Goal: Task Accomplishment & Management: Use online tool/utility

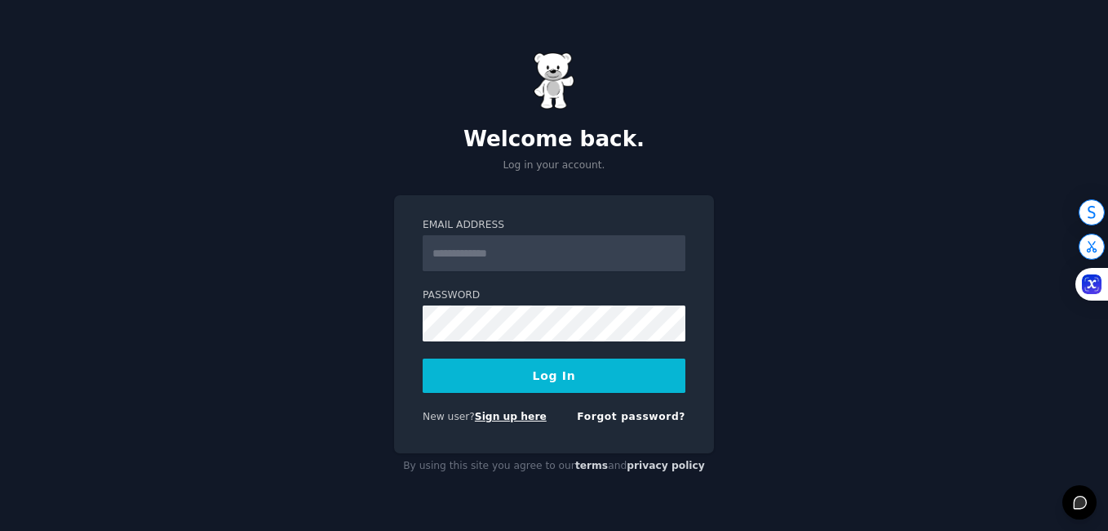
click at [505, 419] on link "Sign up here" at bounding box center [511, 416] width 72 height 11
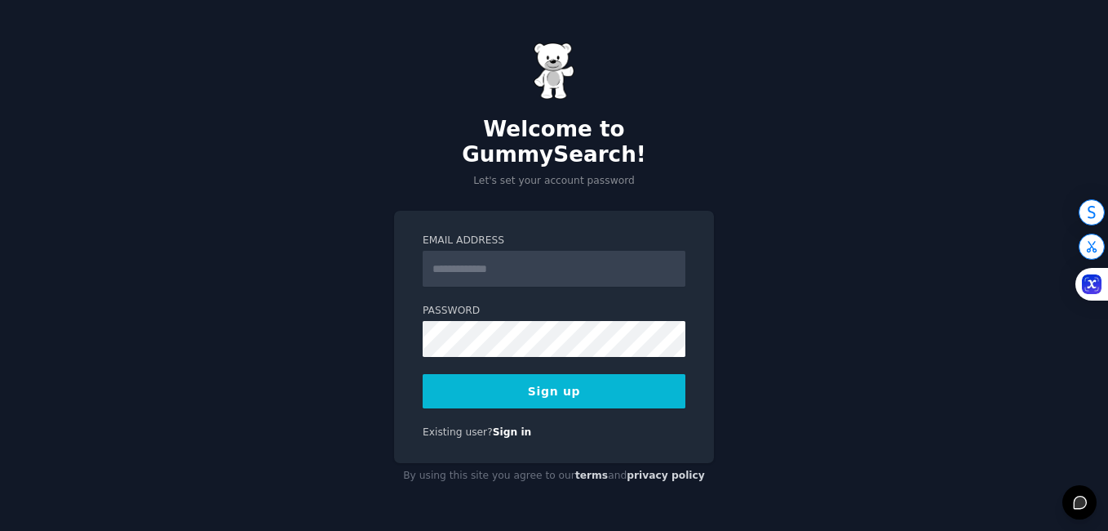
click at [485, 264] on input "Email Address" at bounding box center [554, 269] width 263 height 36
type input "**********"
click at [529, 374] on button "Sign up" at bounding box center [554, 391] width 263 height 34
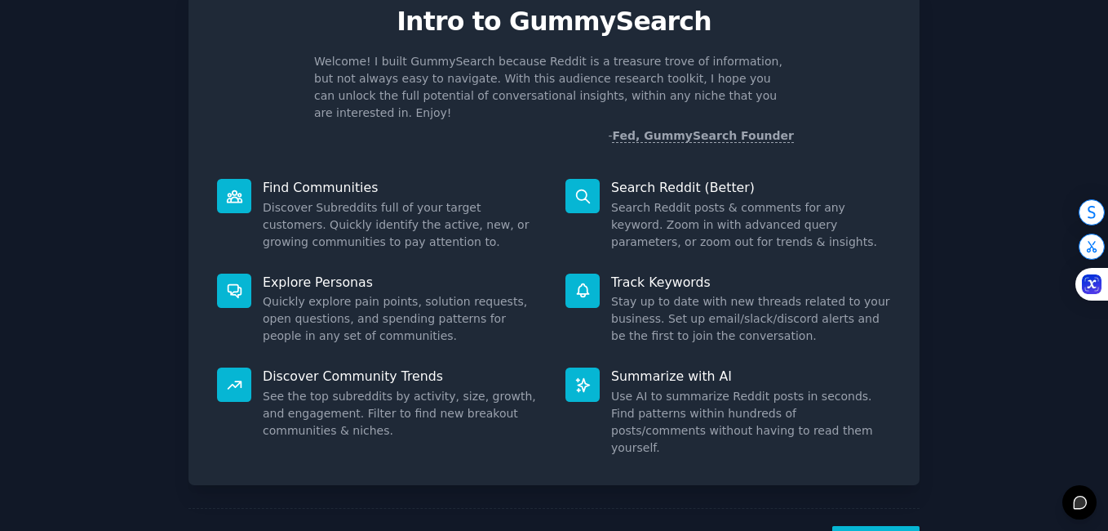
scroll to position [109, 0]
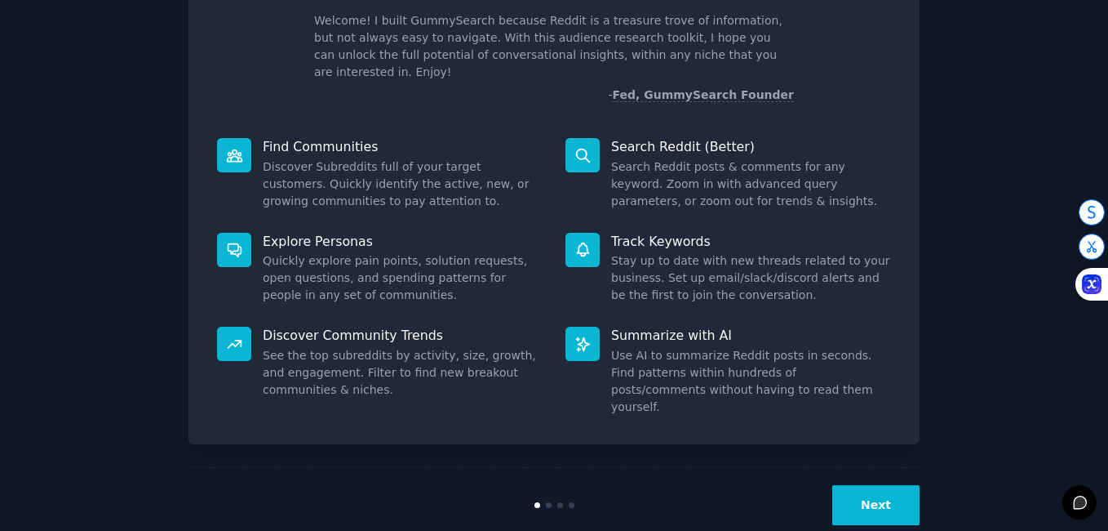
click at [891, 485] on button "Next" at bounding box center [876, 505] width 87 height 40
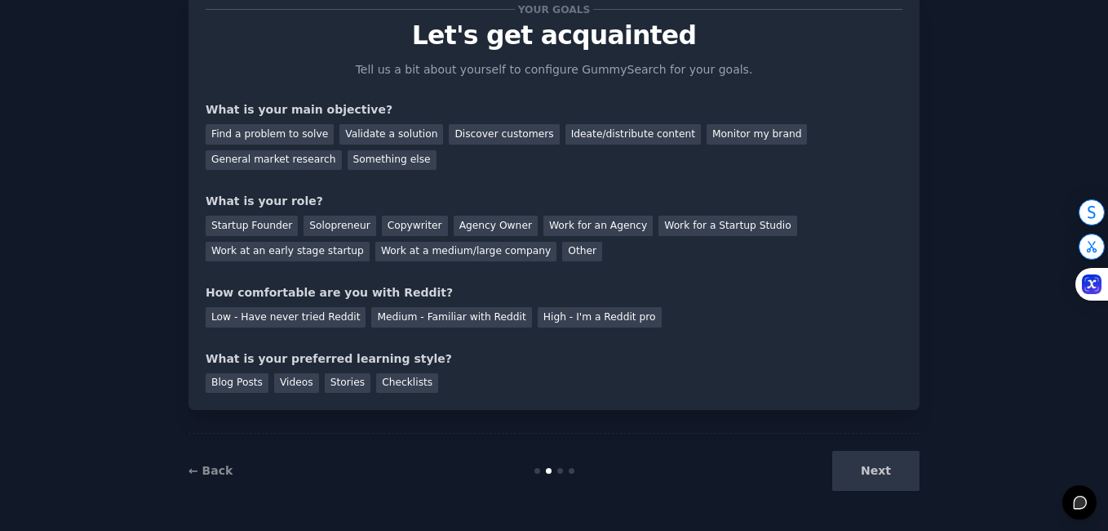
scroll to position [54, 0]
click at [309, 134] on div "Find a problem to solve" at bounding box center [270, 134] width 128 height 20
click at [358, 133] on div "Validate a solution" at bounding box center [392, 134] width 104 height 20
click at [308, 123] on div "Find a problem to solve Validate a solution Discover customers Ideate/distribut…" at bounding box center [554, 143] width 697 height 51
click at [308, 129] on div "Find a problem to solve" at bounding box center [270, 134] width 128 height 20
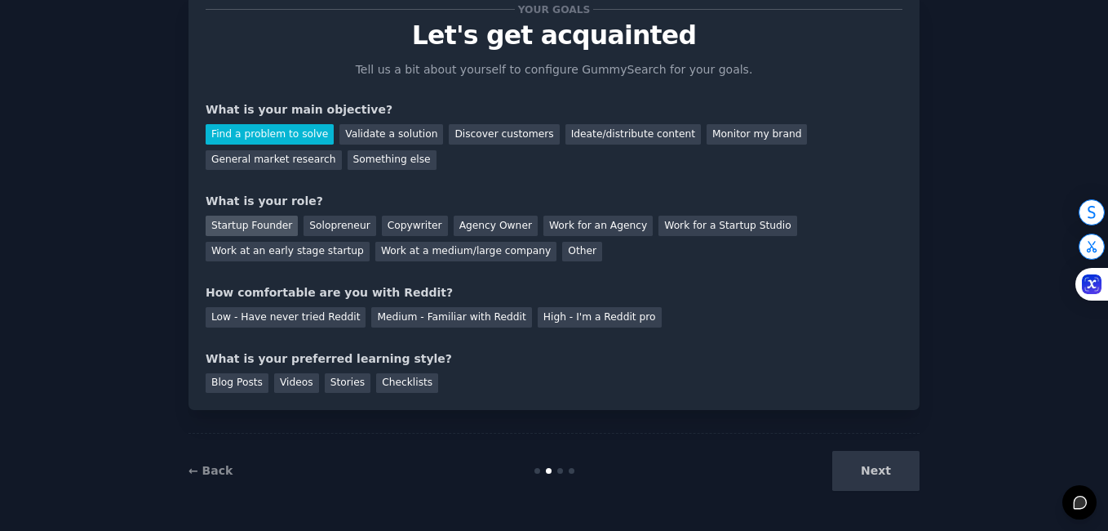
click at [260, 224] on div "Startup Founder" at bounding box center [252, 225] width 92 height 20
click at [465, 312] on div "Medium - Familiar with Reddit" at bounding box center [451, 317] width 160 height 20
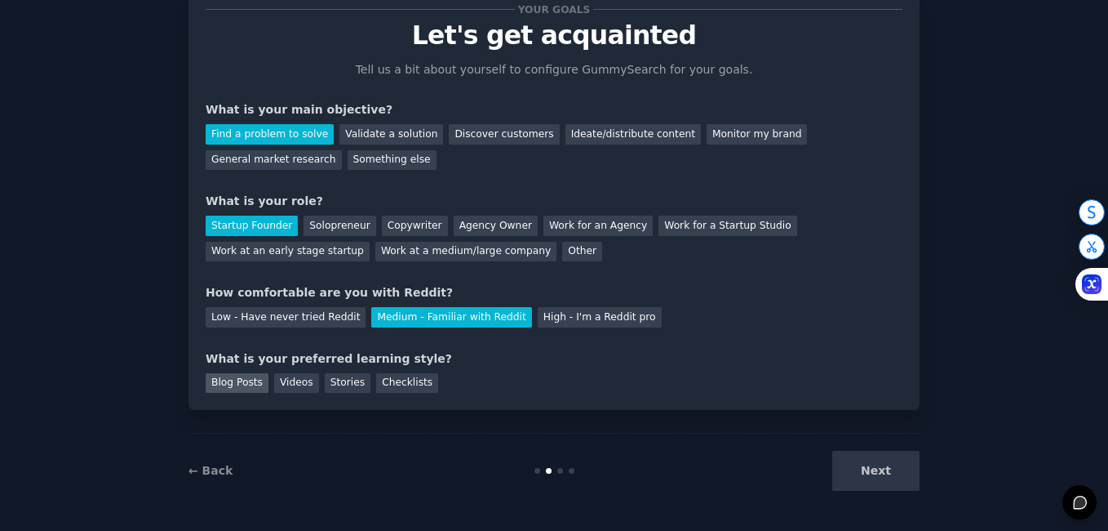
click at [251, 390] on div "Blog Posts" at bounding box center [237, 383] width 63 height 20
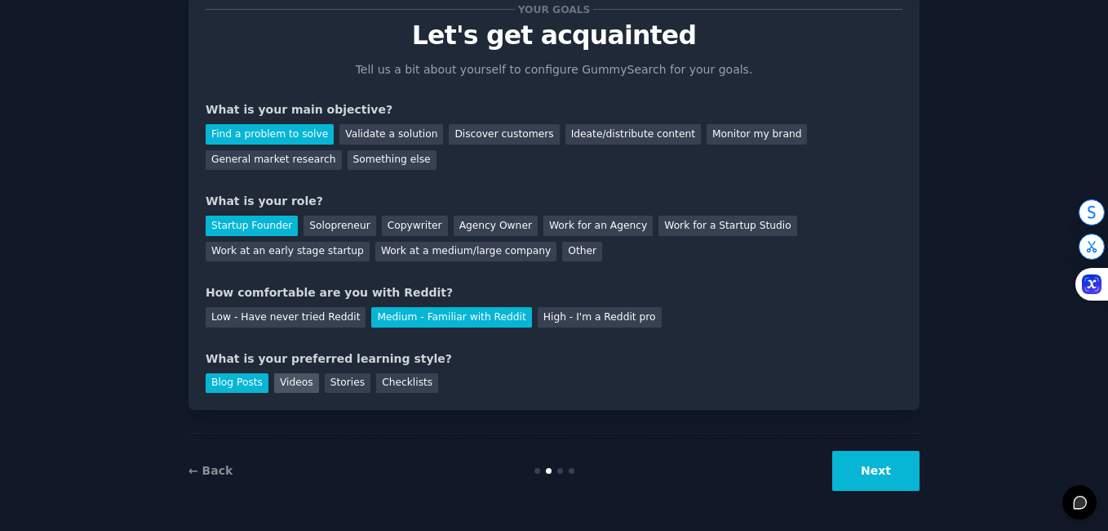
click at [291, 385] on div "Videos" at bounding box center [296, 383] width 45 height 20
click at [331, 384] on div "Stories" at bounding box center [348, 383] width 46 height 20
click at [878, 456] on button "Next" at bounding box center [876, 471] width 87 height 40
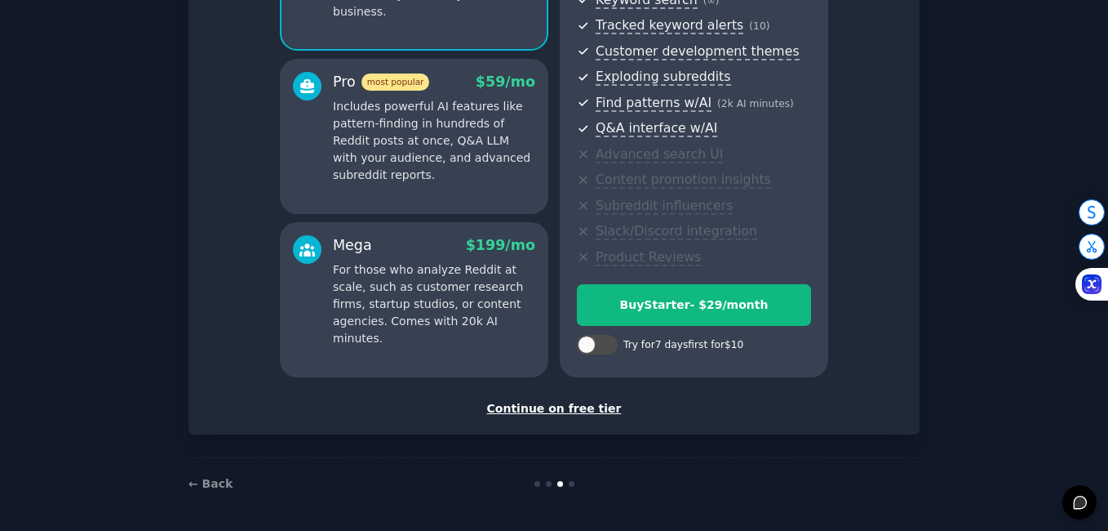
scroll to position [252, 0]
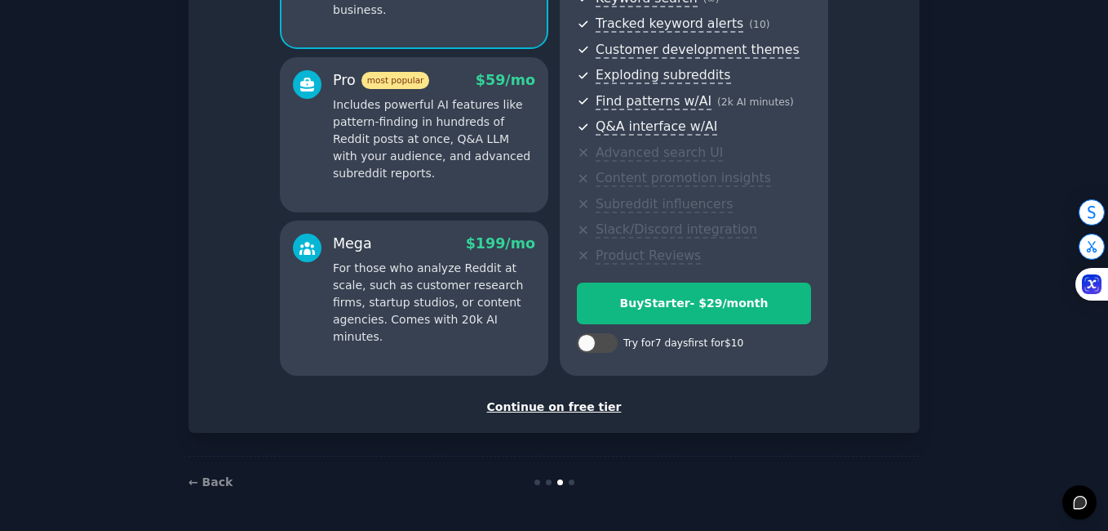
click at [598, 406] on div "Continue on free tier" at bounding box center [554, 406] width 697 height 17
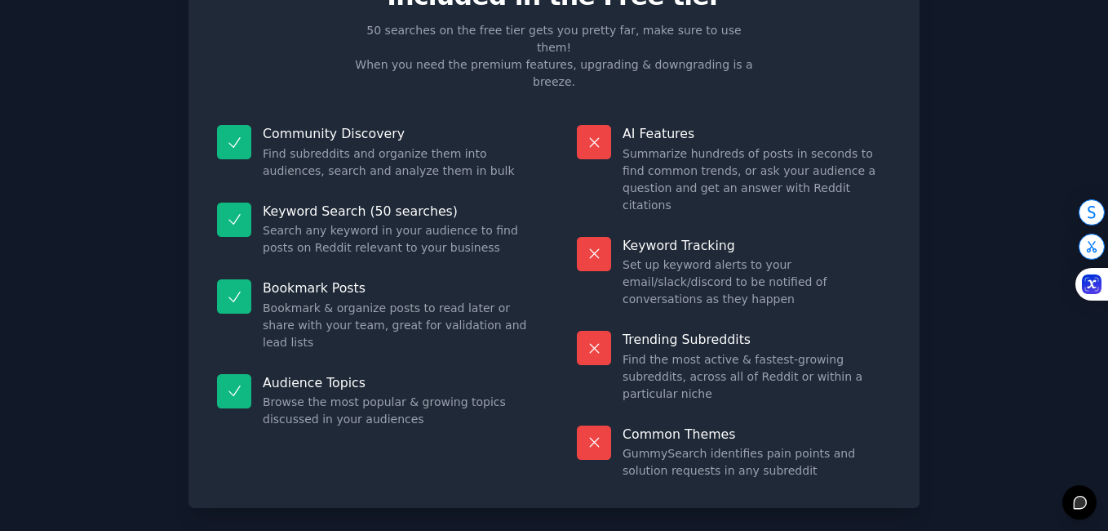
scroll to position [105, 0]
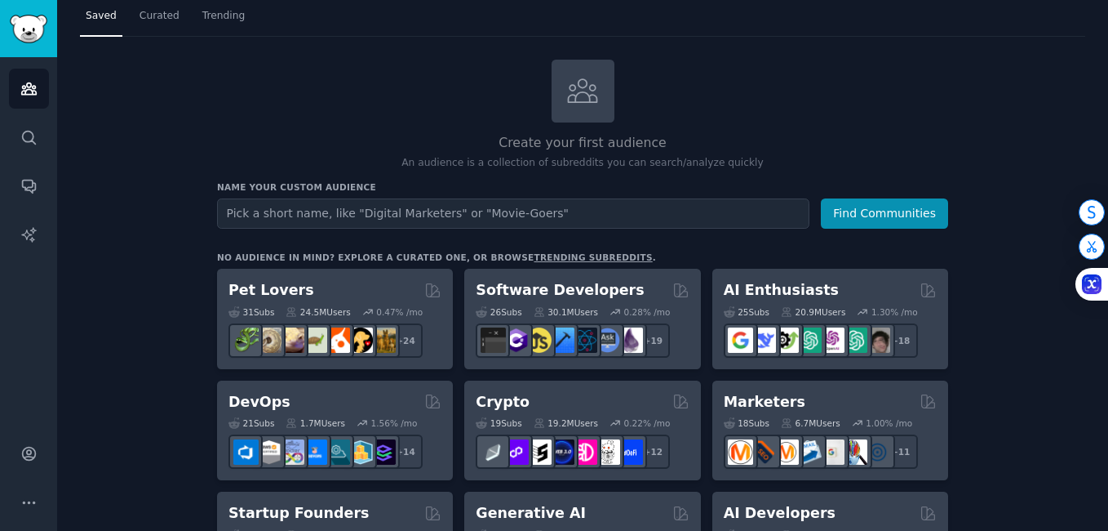
scroll to position [11, 0]
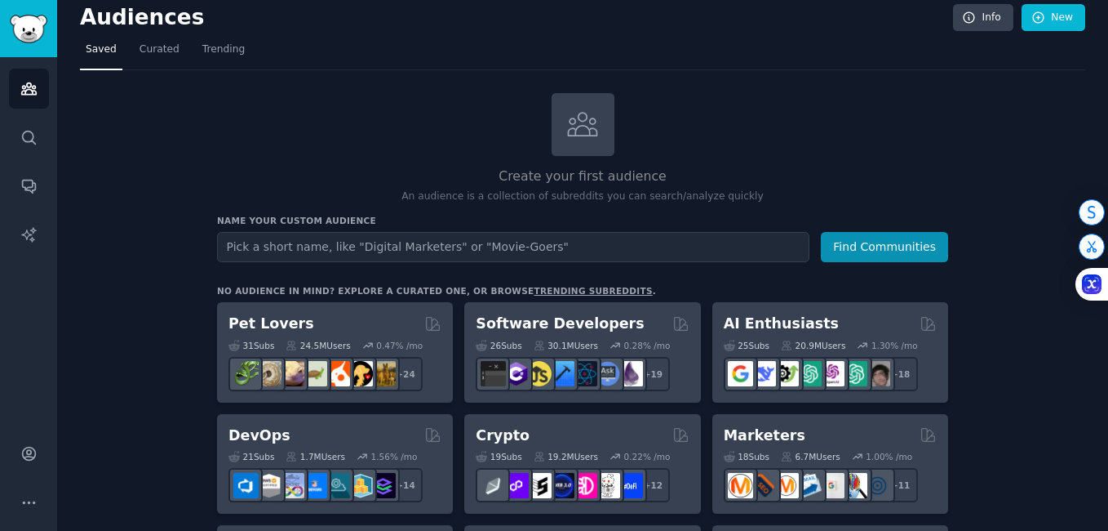
click at [409, 232] on input "text" at bounding box center [513, 247] width 593 height 30
click at [882, 247] on button "Find Communities" at bounding box center [884, 247] width 127 height 30
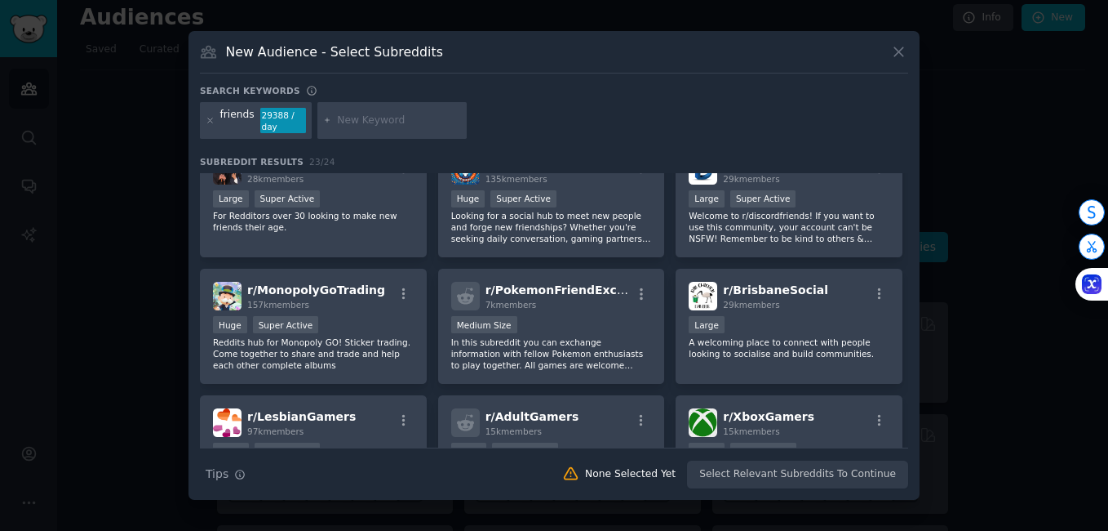
scroll to position [402, 0]
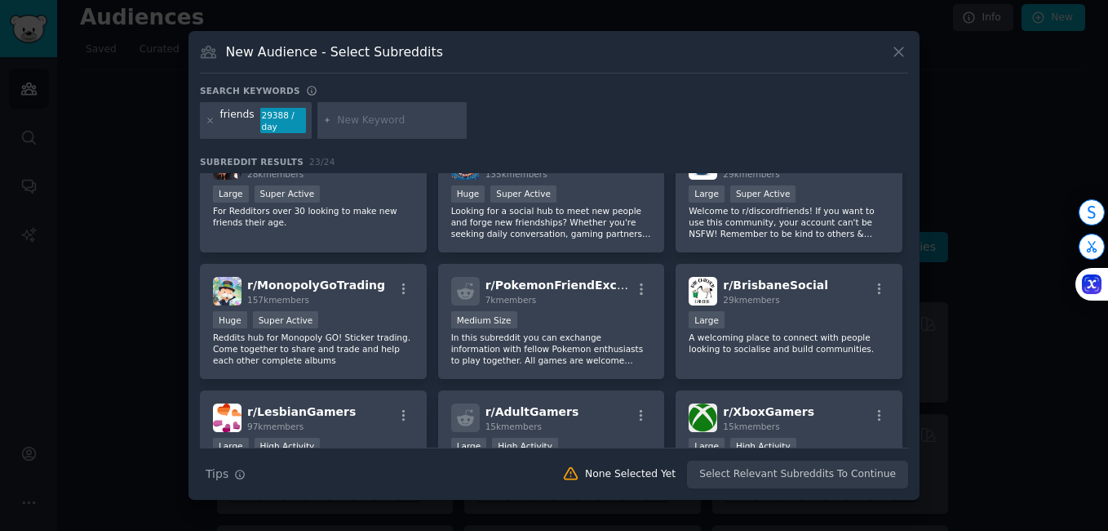
click at [904, 246] on div "r/ MakeNewFriendsHere 900k members Huge Super Active This subreddit is for thos…" at bounding box center [554, 138] width 708 height 734
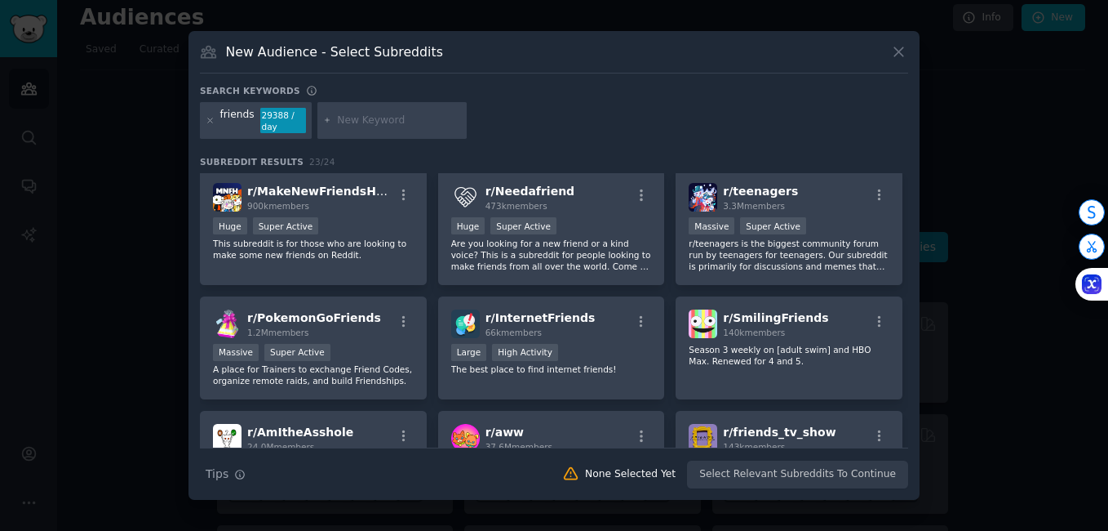
scroll to position [0, 0]
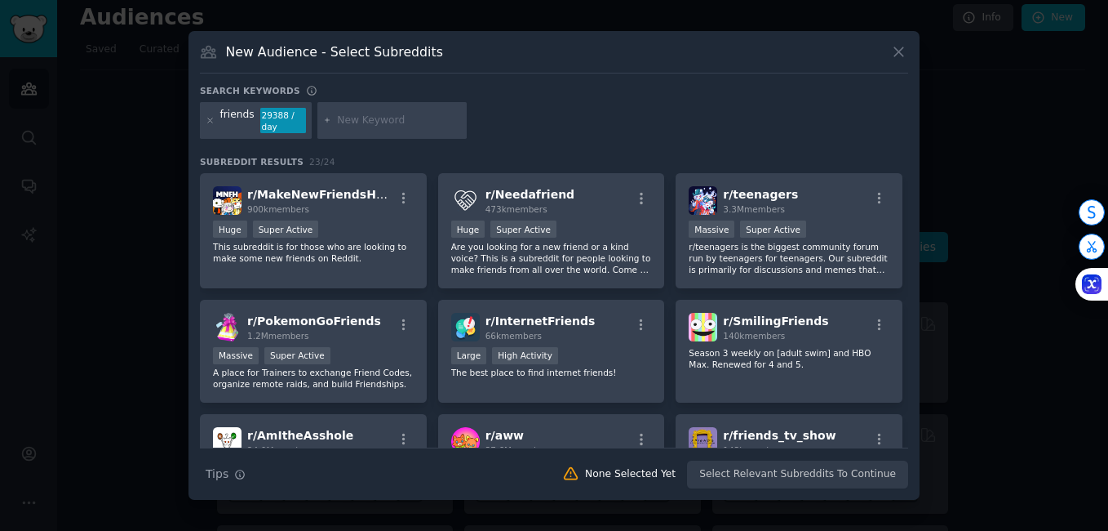
click at [519, 155] on div "Search keywords friends 29388 / day Subreddit Results 23 / 24 r/ MakeNewFriends…" at bounding box center [554, 287] width 708 height 404
click at [900, 59] on icon at bounding box center [899, 51] width 17 height 17
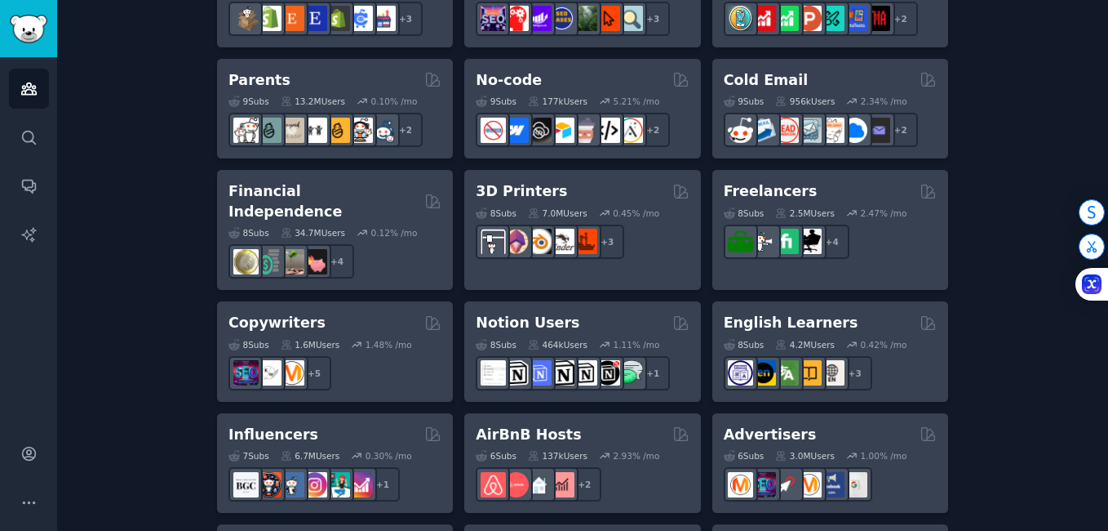
scroll to position [1045, 0]
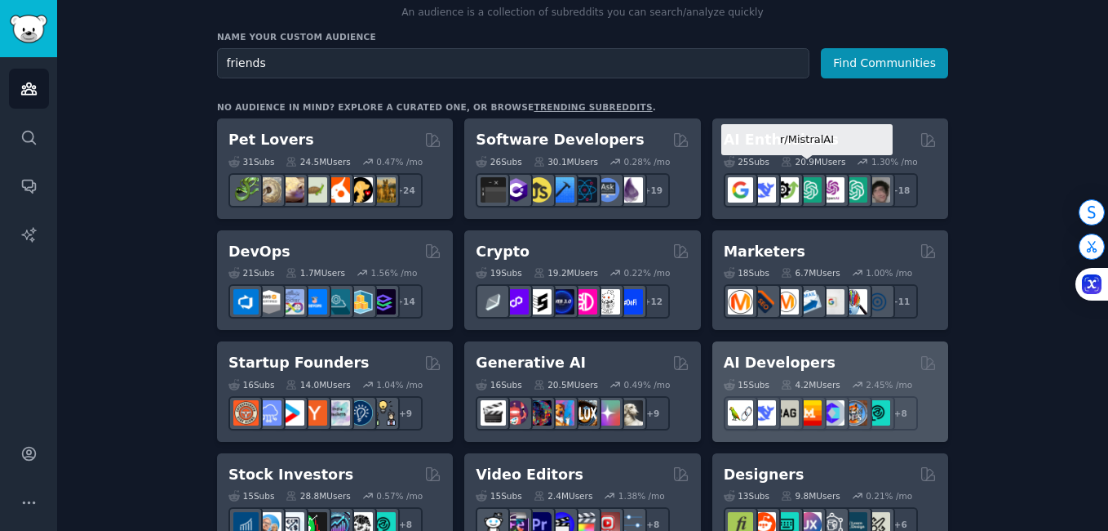
scroll to position [0, 0]
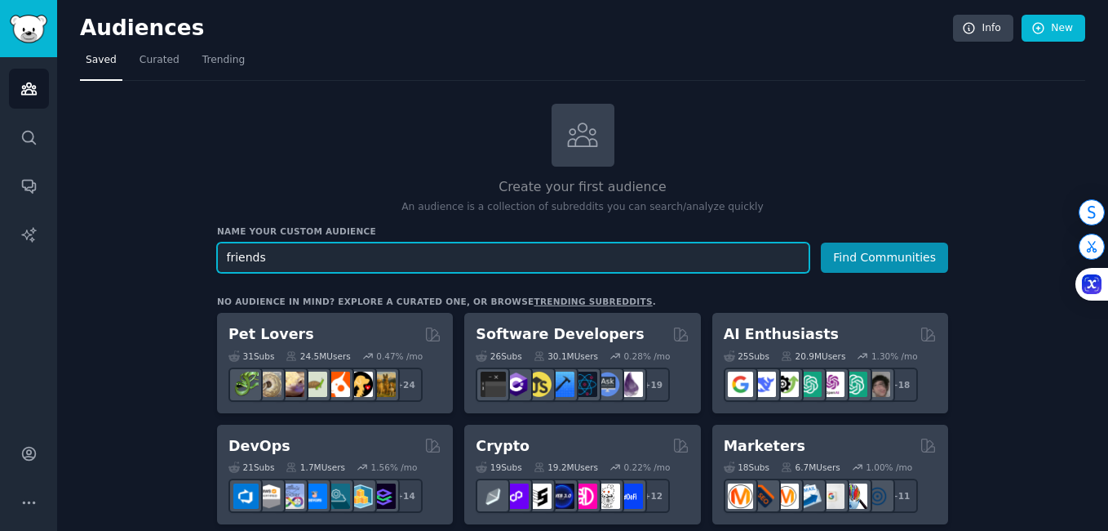
click at [370, 258] on input "friends" at bounding box center [513, 257] width 593 height 30
type input "momentum"
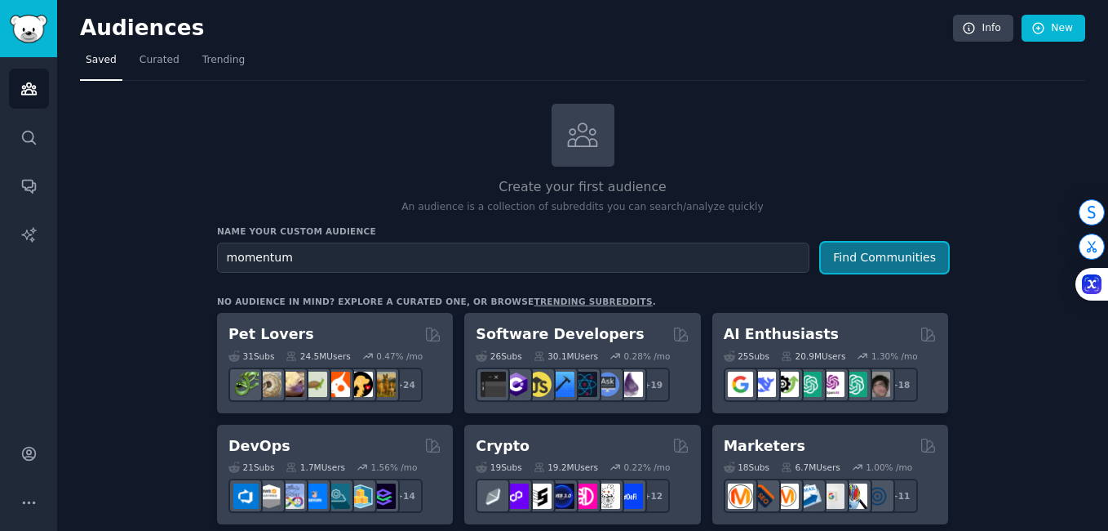
click at [897, 264] on button "Find Communities" at bounding box center [884, 257] width 127 height 30
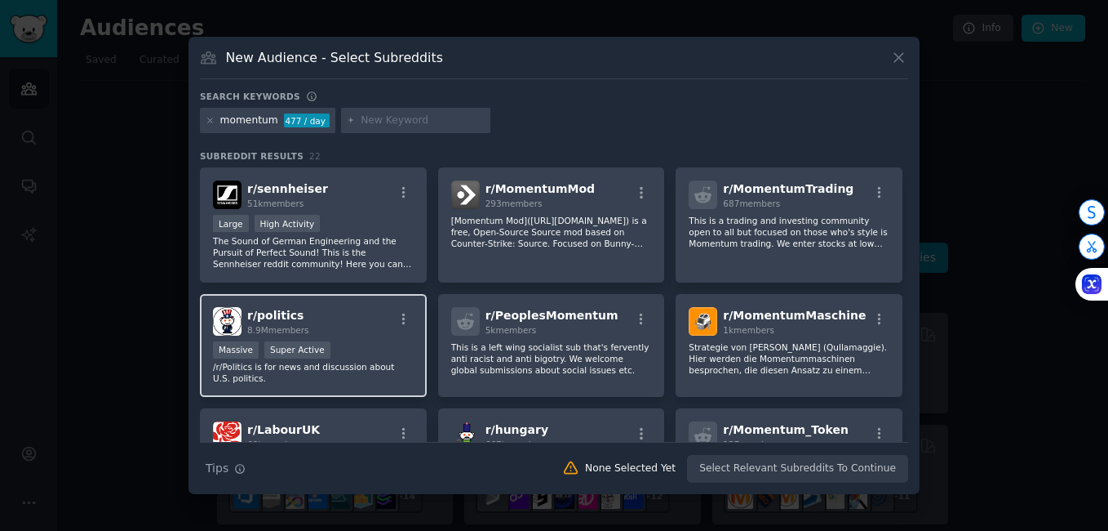
click at [292, 309] on span "r/ politics" at bounding box center [275, 315] width 56 height 13
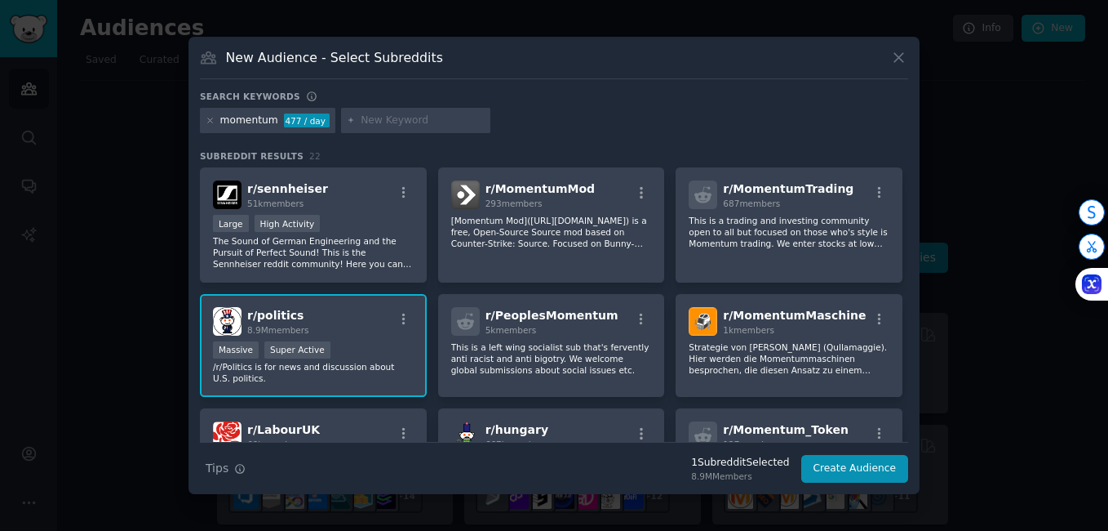
click at [326, 335] on div "r/ politics 8.9M members Massive Super Active /r/Politics is for news and discu…" at bounding box center [313, 346] width 227 height 104
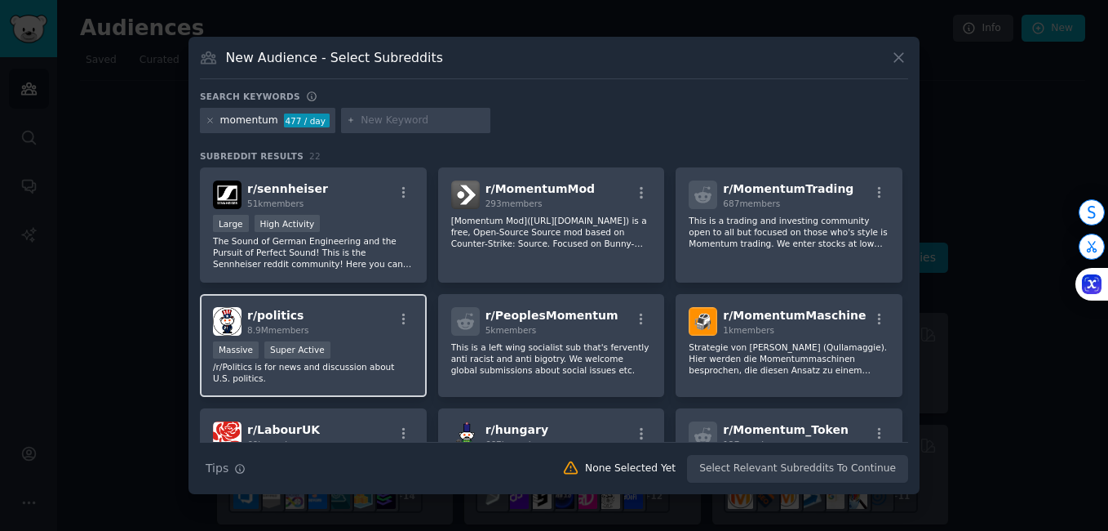
click at [398, 340] on div "r/ politics 8.9M members Massive Super Active /r/Politics is for news and discu…" at bounding box center [313, 346] width 227 height 104
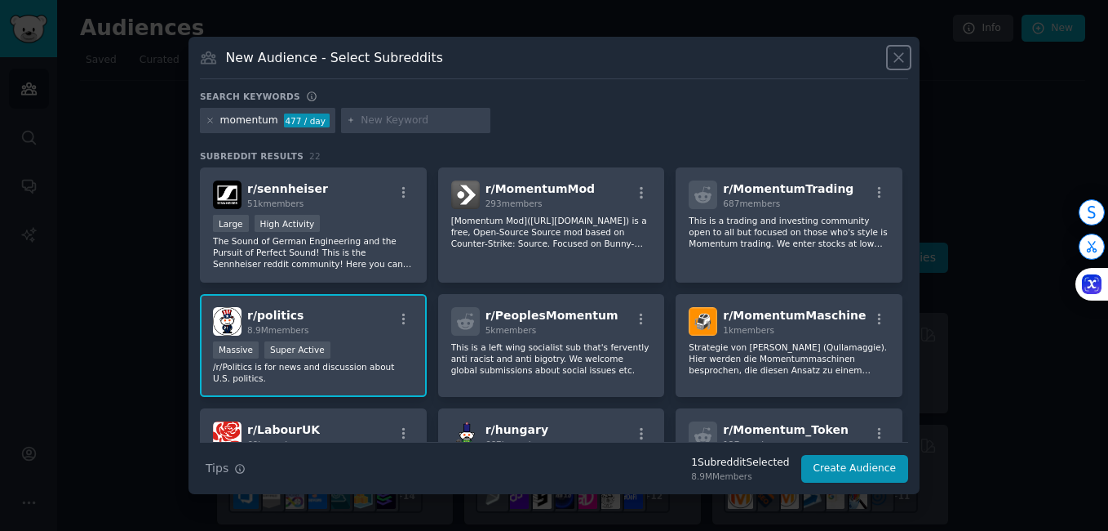
click at [897, 61] on icon at bounding box center [899, 57] width 17 height 17
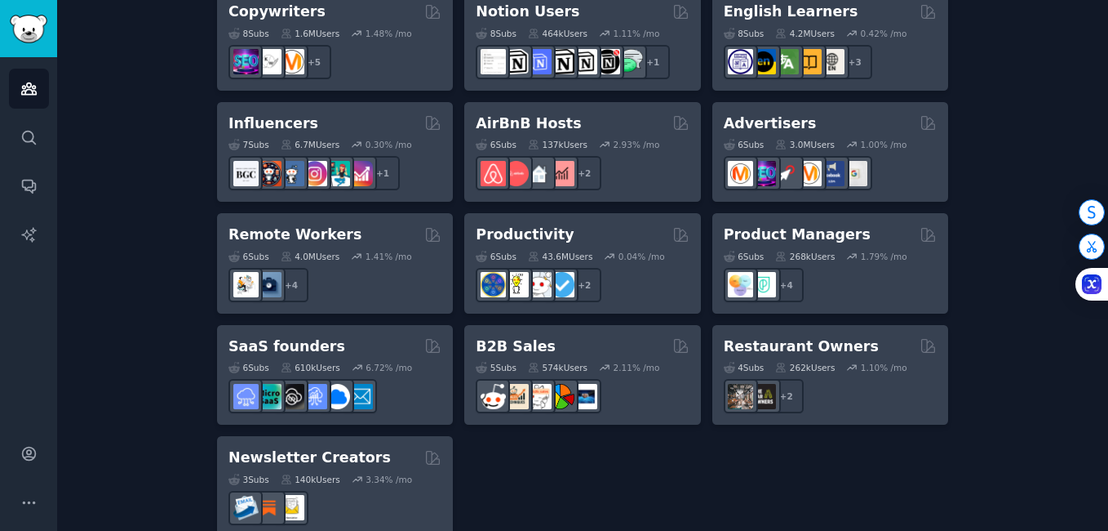
scroll to position [1353, 0]
